Goal: Book appointment/travel/reservation

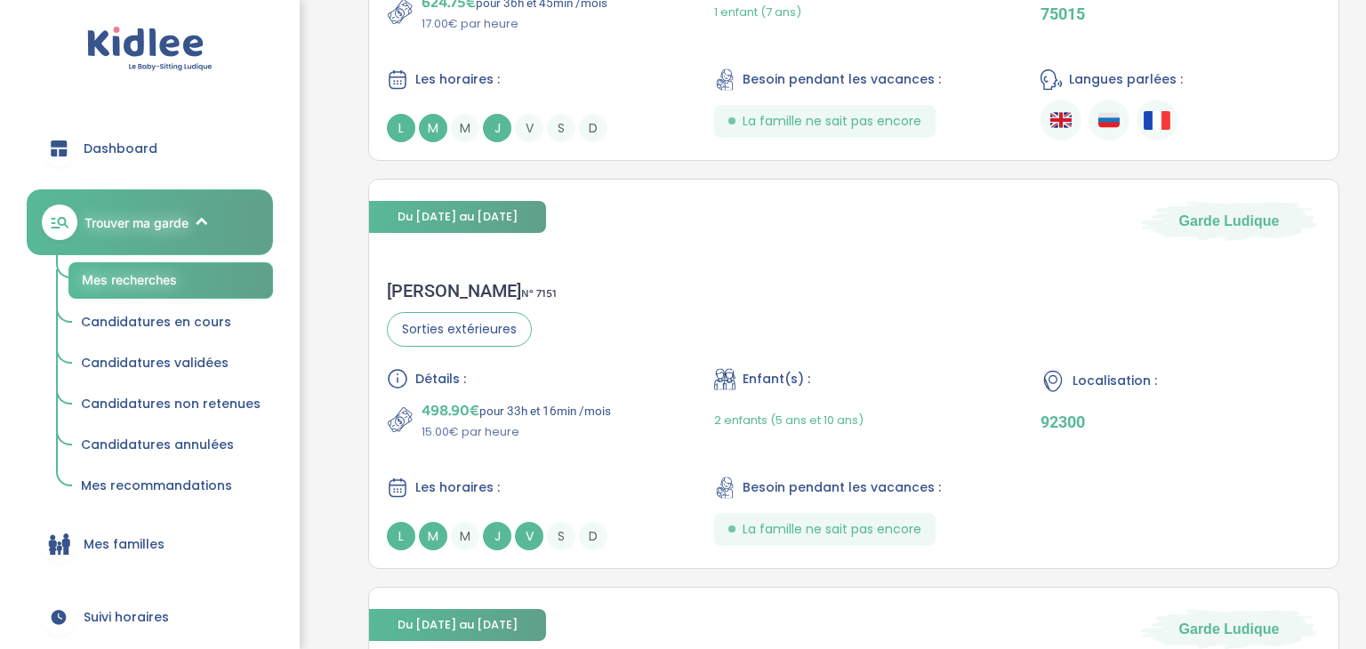
scroll to position [3590, 0]
click at [884, 368] on div "Enfant(s) :" at bounding box center [854, 379] width 280 height 22
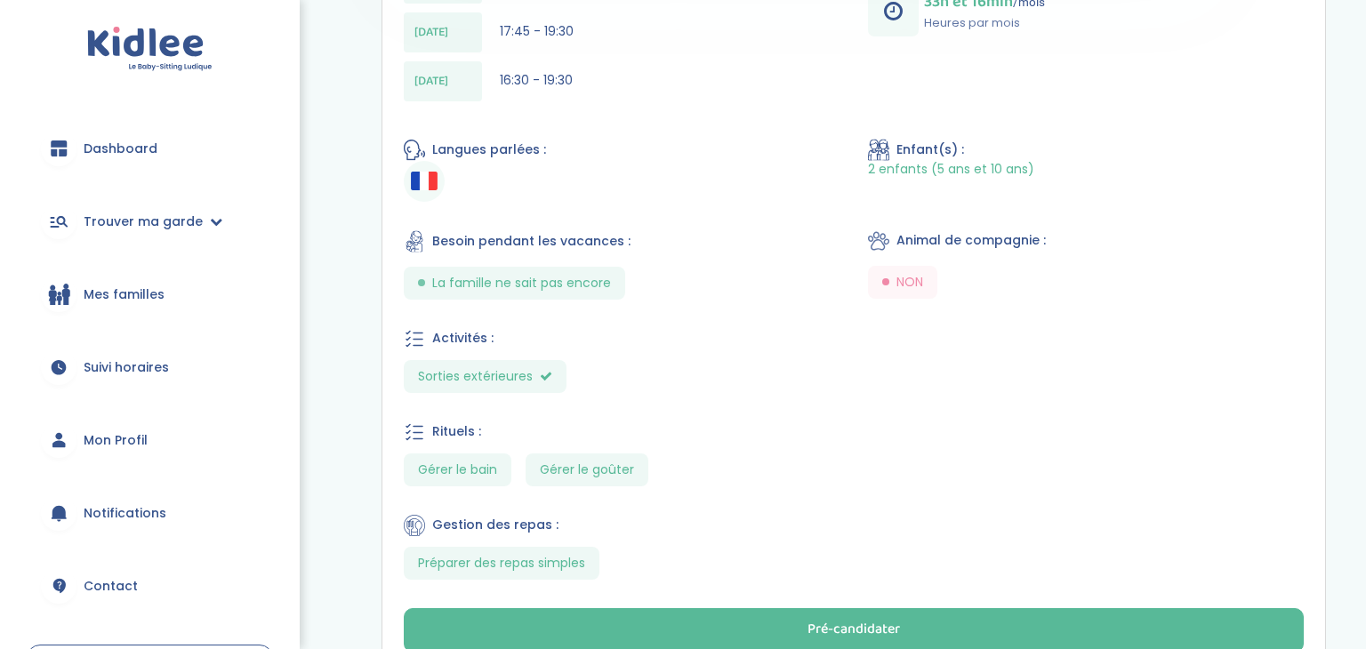
scroll to position [854, 0]
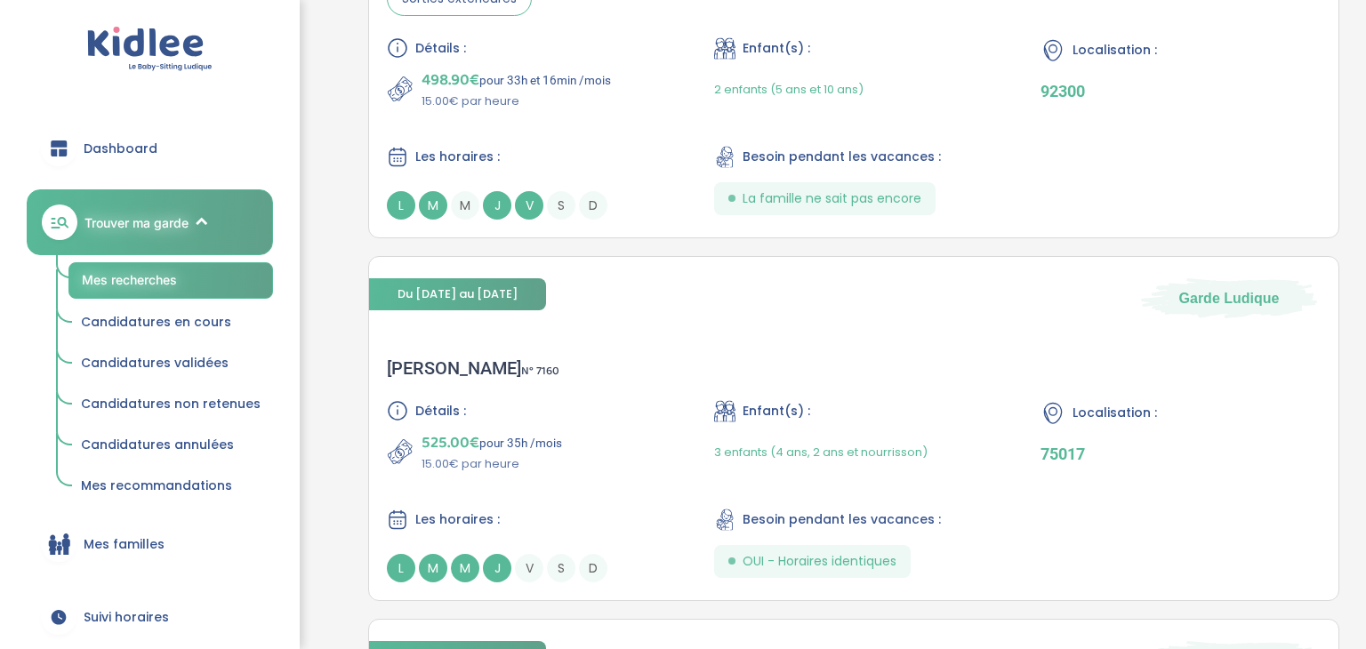
scroll to position [3981, 0]
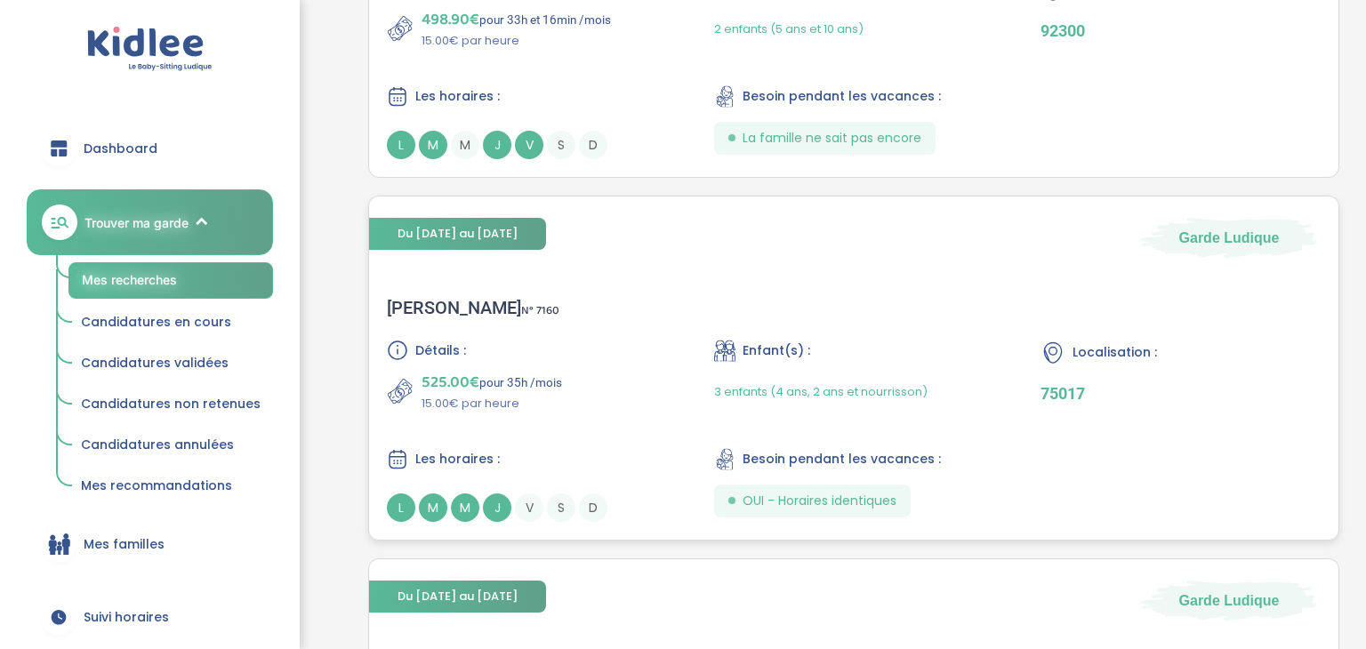
click at [1018, 409] on div "Détails : 525.00€ pour 35h /mois 15.00€ par heure Enfant(s) : 3 enfants (4 ans,…" at bounding box center [854, 431] width 934 height 182
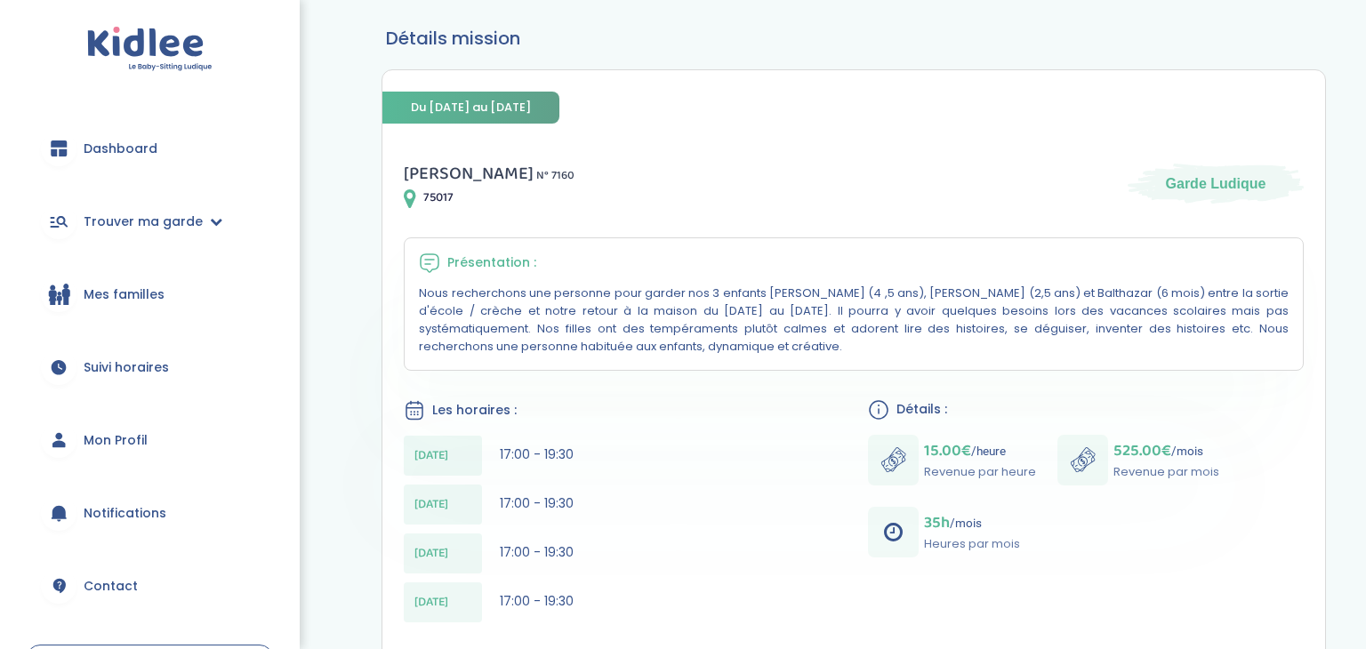
scroll to position [320, 0]
